Goal: Task Accomplishment & Management: Complete application form

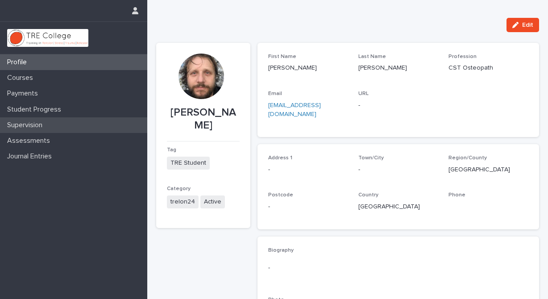
click at [44, 123] on p "Supervision" at bounding box center [27, 125] width 46 height 8
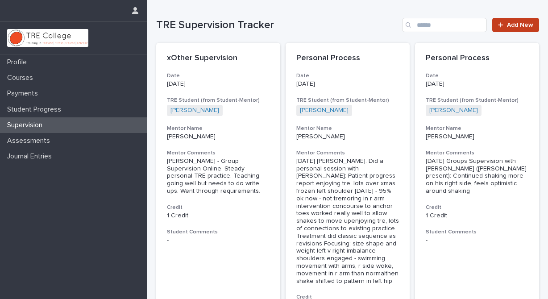
click at [514, 21] on link "Add New" at bounding box center [515, 25] width 47 height 14
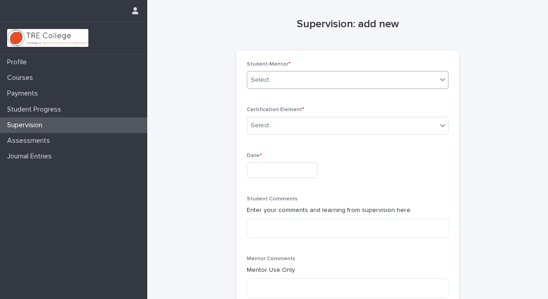
click at [440, 77] on icon at bounding box center [442, 79] width 9 height 9
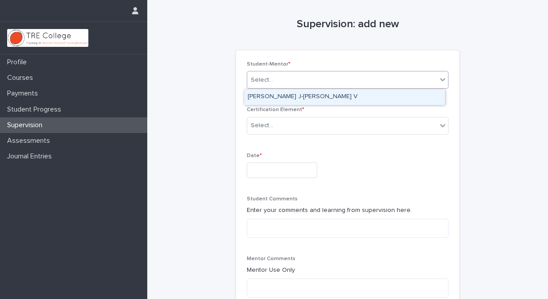
click at [408, 95] on div "[PERSON_NAME] J-[PERSON_NAME] V" at bounding box center [344, 97] width 201 height 16
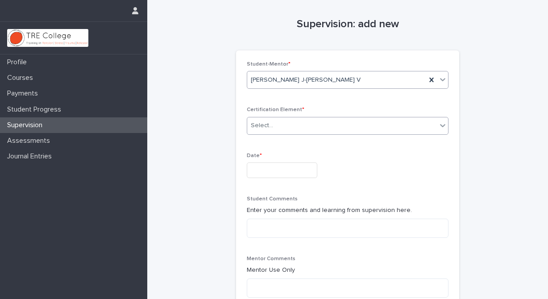
click at [439, 124] on icon at bounding box center [442, 125] width 9 height 9
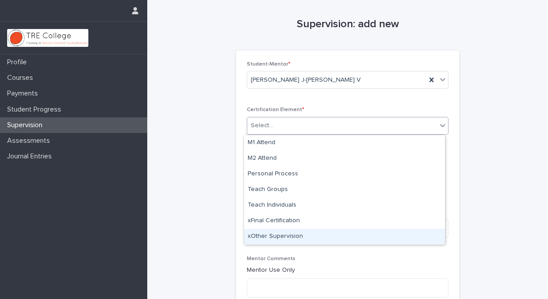
click at [359, 235] on div "xOther Supervision" at bounding box center [344, 237] width 201 height 16
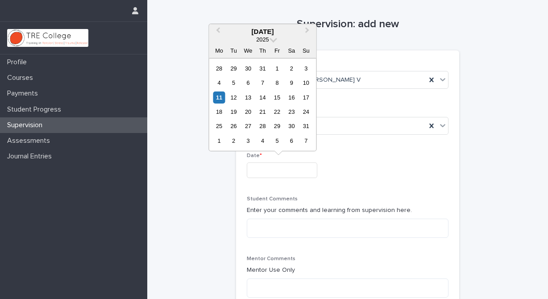
click at [261, 167] on input "text" at bounding box center [282, 170] width 71 height 16
click at [248, 83] on div "6" at bounding box center [248, 83] width 12 height 12
type input "**********"
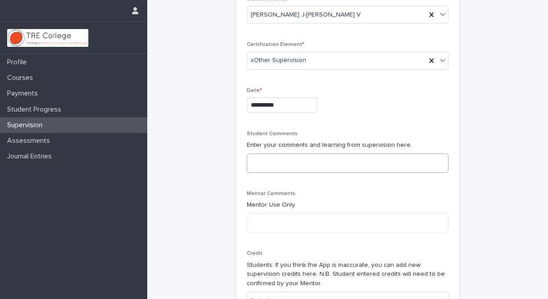
scroll to position [66, 0]
click at [259, 220] on textarea at bounding box center [348, 222] width 202 height 19
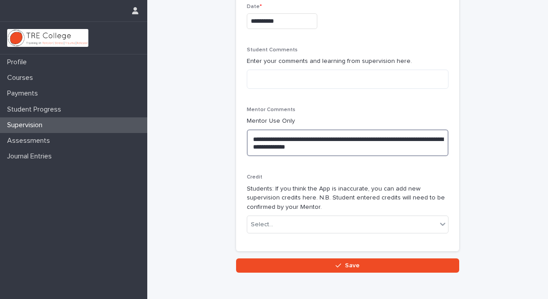
scroll to position [149, 0]
type textarea "**********"
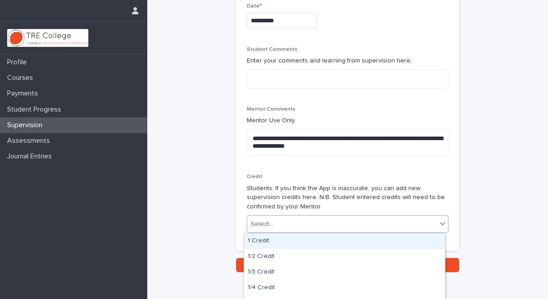
click at [442, 221] on icon at bounding box center [442, 223] width 9 height 9
click at [324, 240] on div "1 Credit" at bounding box center [344, 241] width 201 height 16
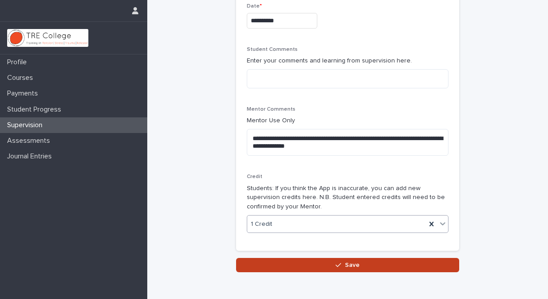
click at [349, 264] on span "Save" at bounding box center [352, 265] width 15 height 6
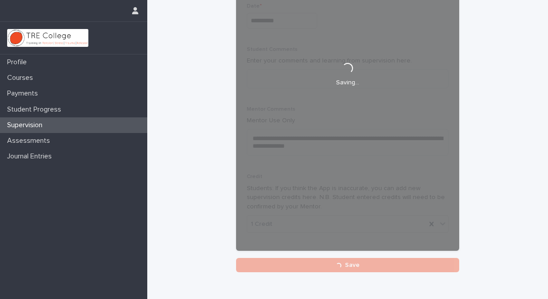
scroll to position [31, 0]
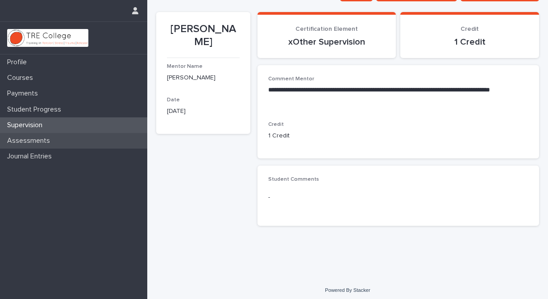
click at [78, 138] on div "Assessments" at bounding box center [73, 141] width 147 height 16
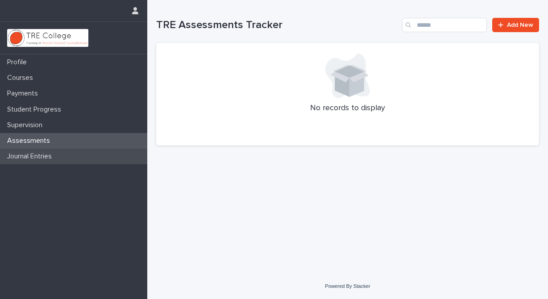
click at [33, 158] on p "Journal Entries" at bounding box center [31, 156] width 55 height 8
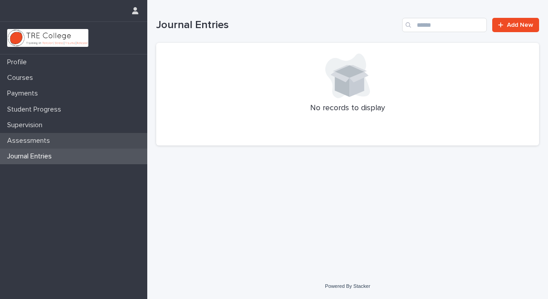
click at [42, 140] on p "Assessments" at bounding box center [31, 141] width 54 height 8
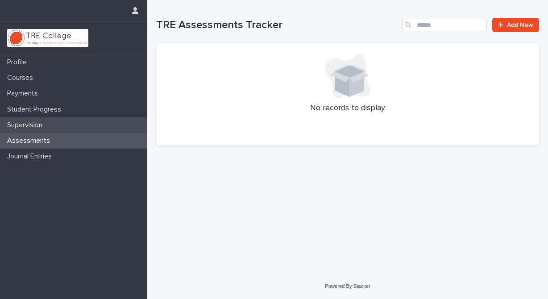
click at [38, 123] on p "Supervision" at bounding box center [27, 125] width 46 height 8
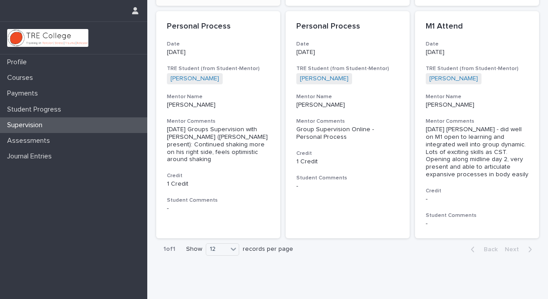
scroll to position [342, 0]
